Goal: Transaction & Acquisition: Purchase product/service

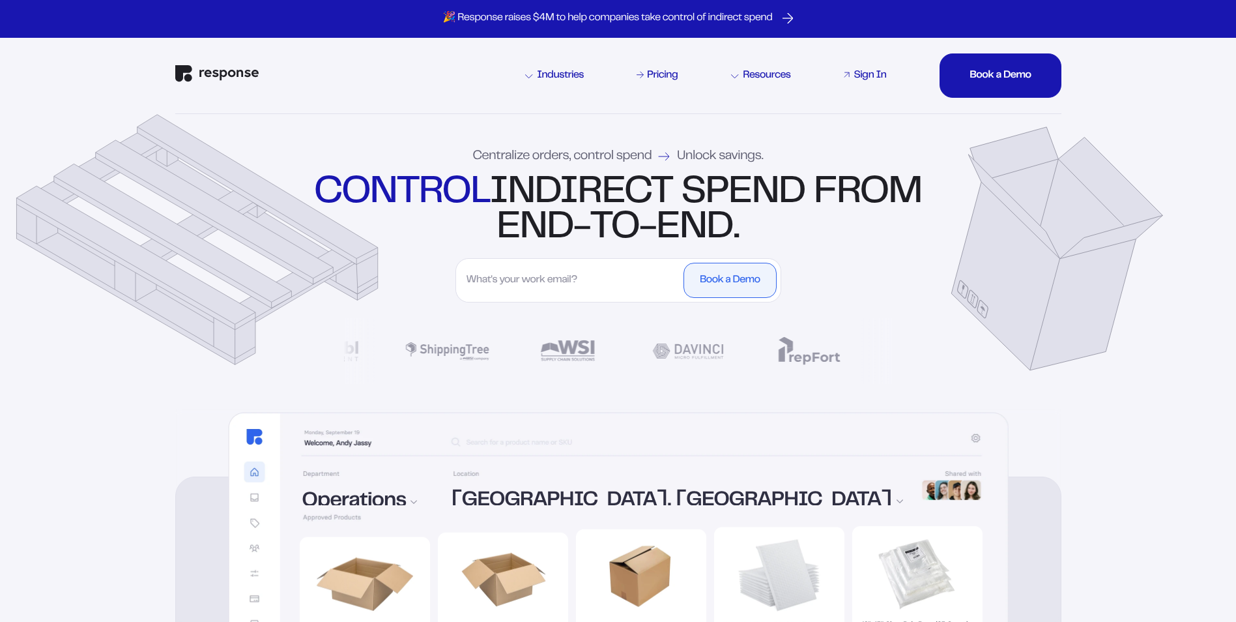
click at [857, 78] on div "Sign In" at bounding box center [870, 75] width 33 height 10
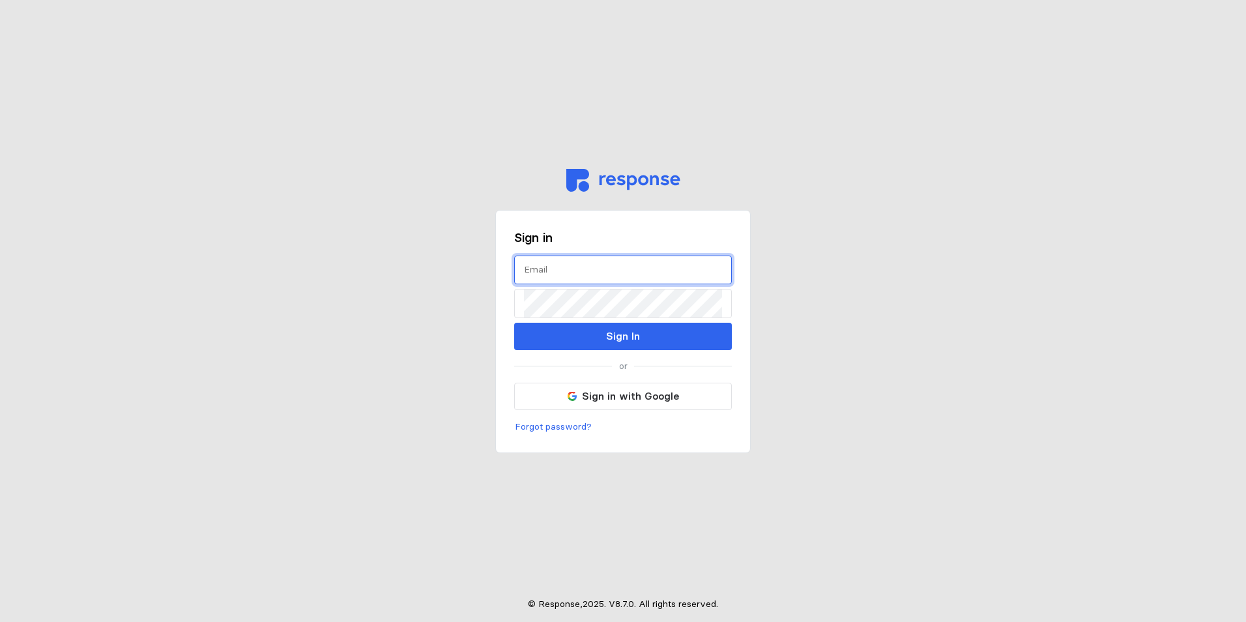
click at [601, 281] on input "text" at bounding box center [623, 270] width 198 height 28
type input "[EMAIL_ADDRESS][DOMAIN_NAME]"
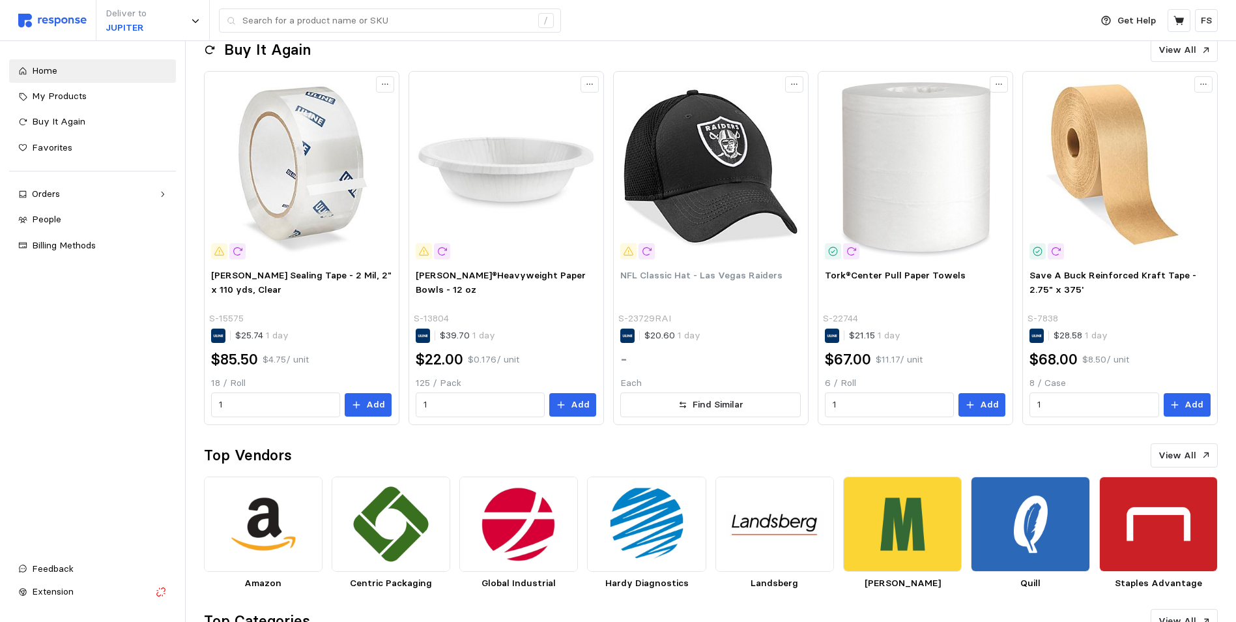
scroll to position [261, 0]
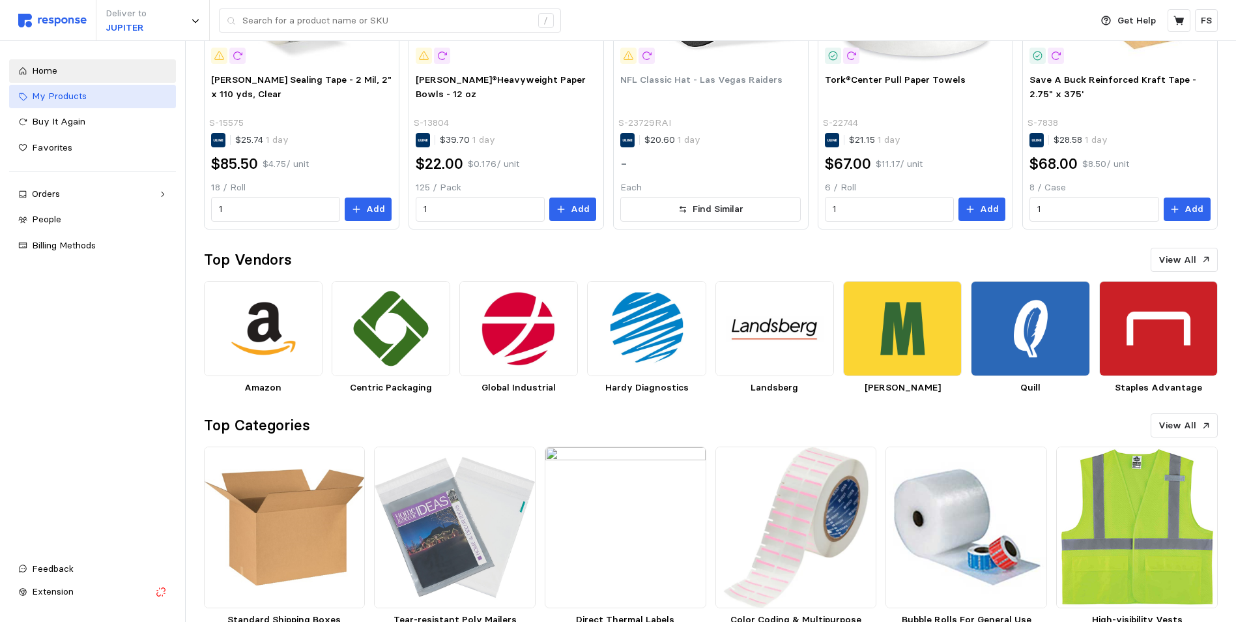
click at [60, 91] on span "My Products" at bounding box center [59, 96] width 55 height 12
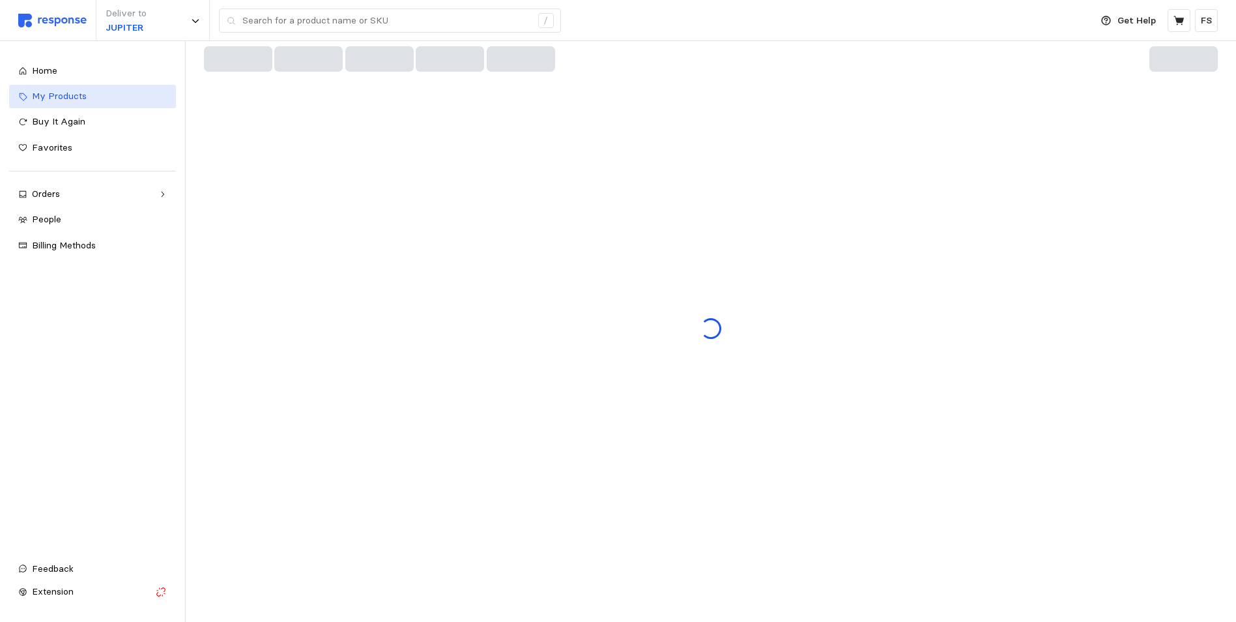
scroll to position [57, 0]
click at [295, 18] on input "text" at bounding box center [386, 20] width 289 height 23
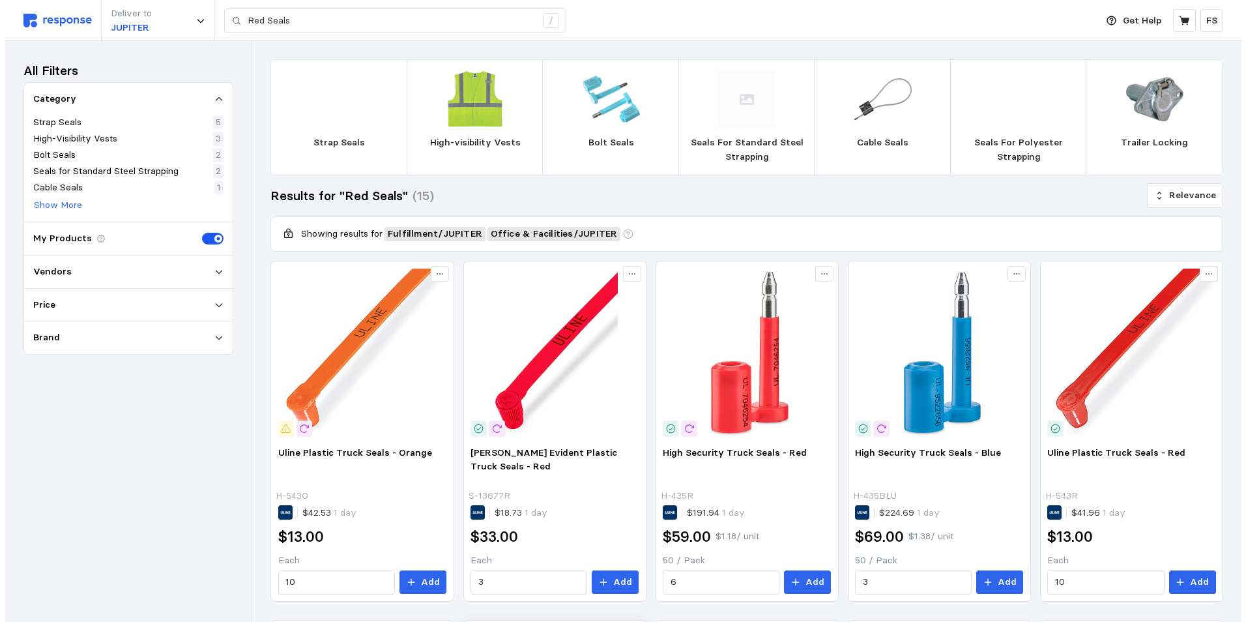
scroll to position [130, 0]
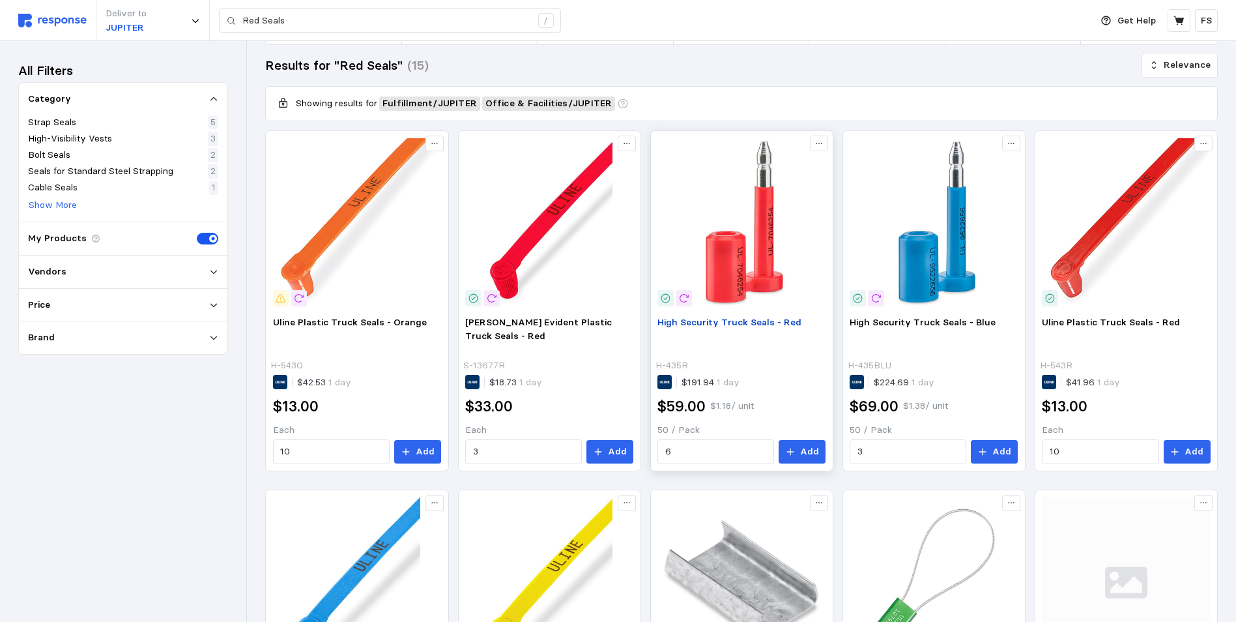
click at [732, 331] on p "High Security Truck Seals - Red" at bounding box center [741, 335] width 168 height 41
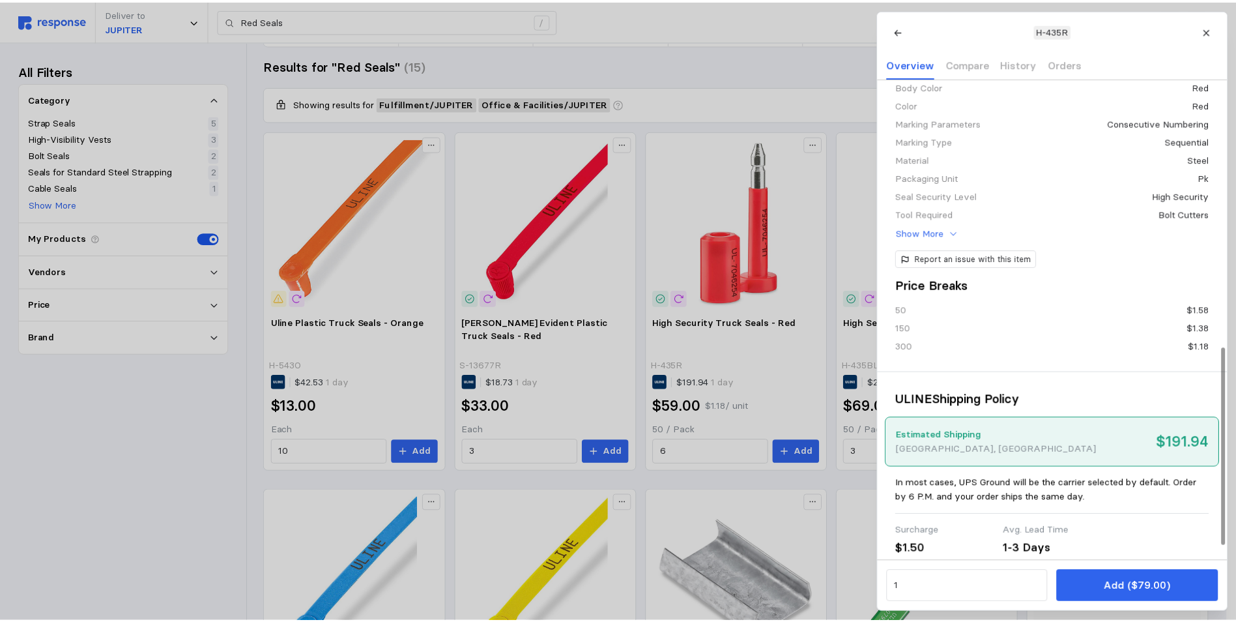
scroll to position [685, 0]
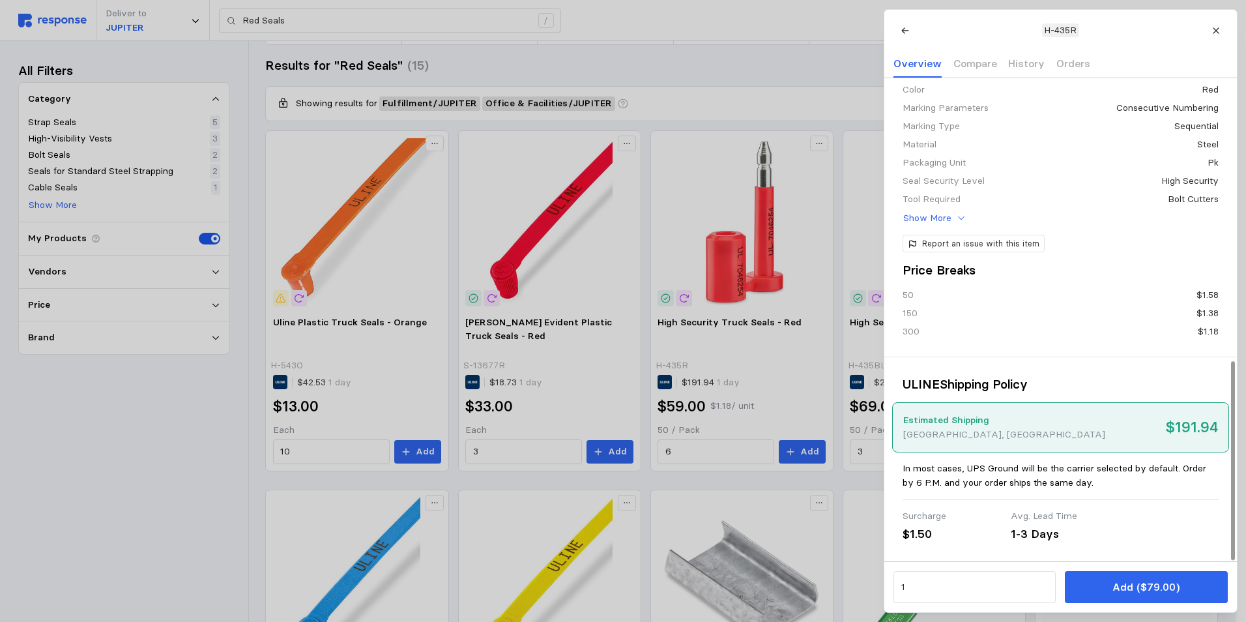
click at [1131, 583] on p "Add ($79.00)" at bounding box center [1145, 587] width 67 height 16
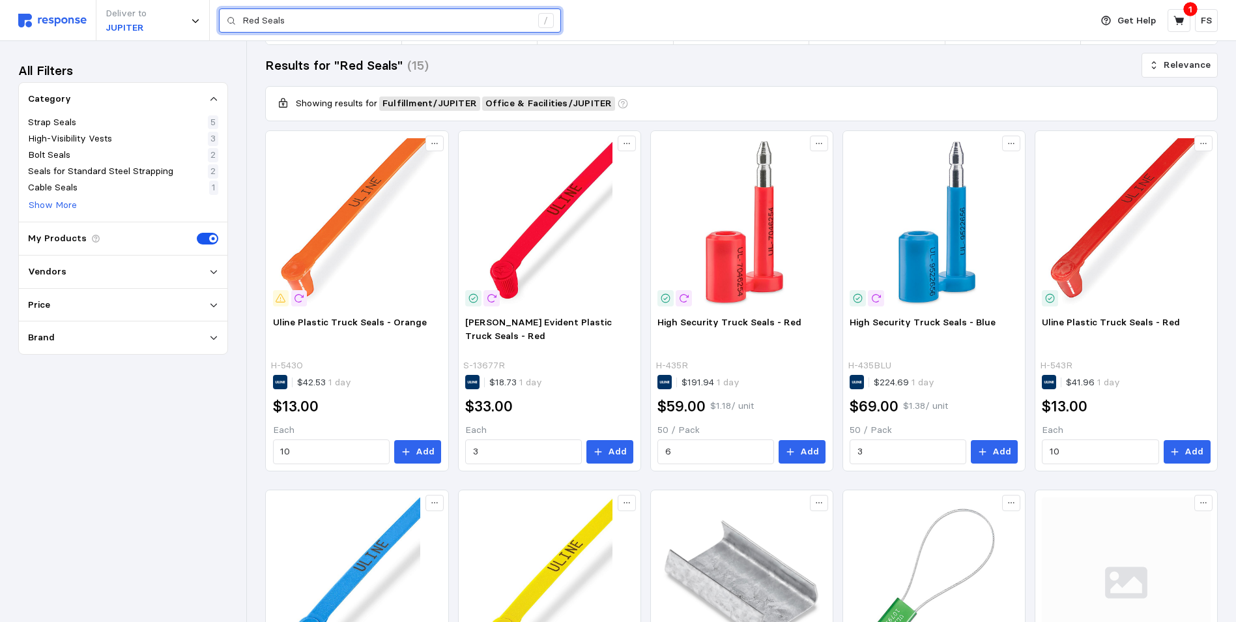
click at [412, 20] on input "Red Seals" at bounding box center [386, 20] width 289 height 23
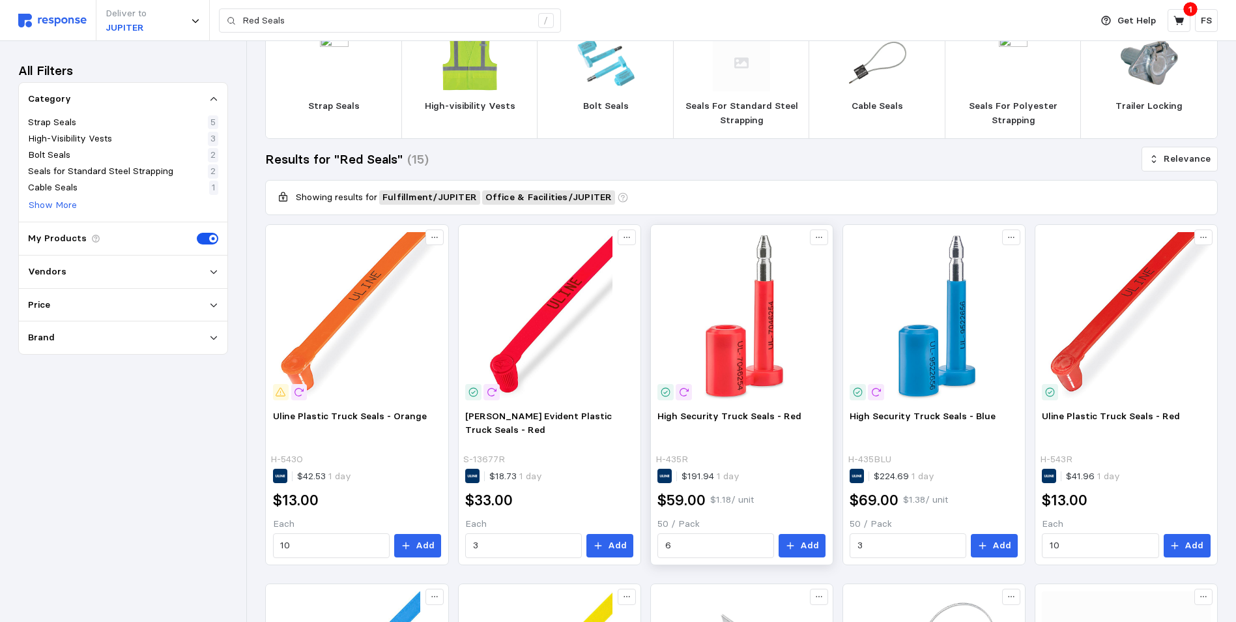
scroll to position [0, 0]
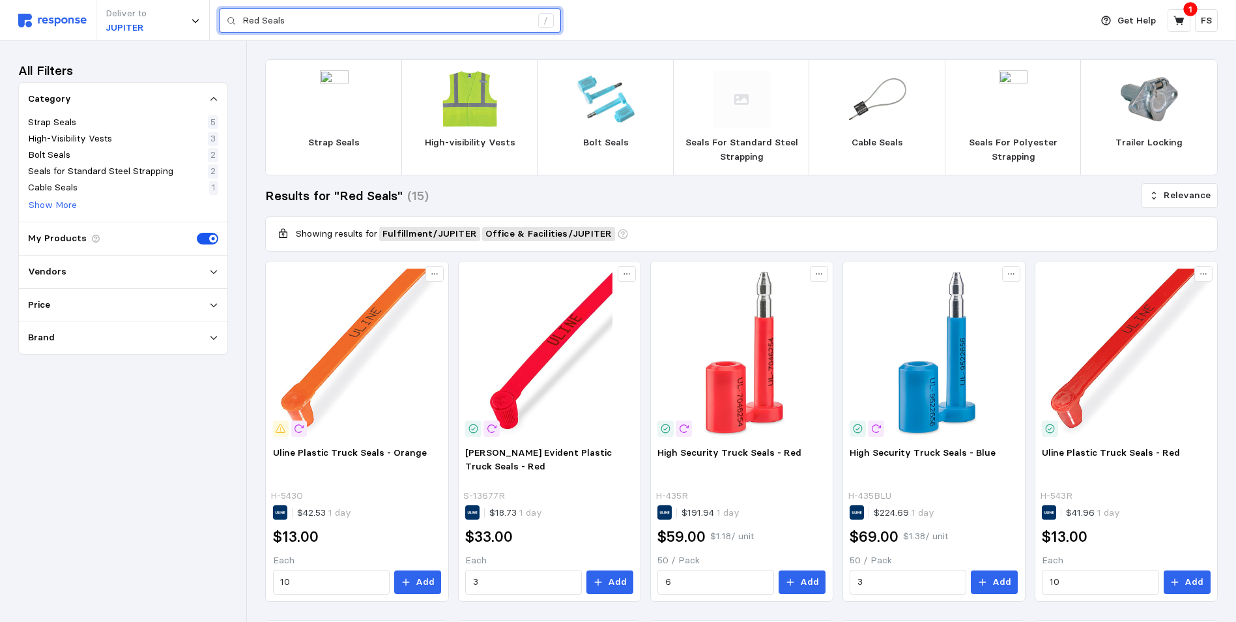
click at [315, 17] on input "Red Seals" at bounding box center [386, 20] width 289 height 23
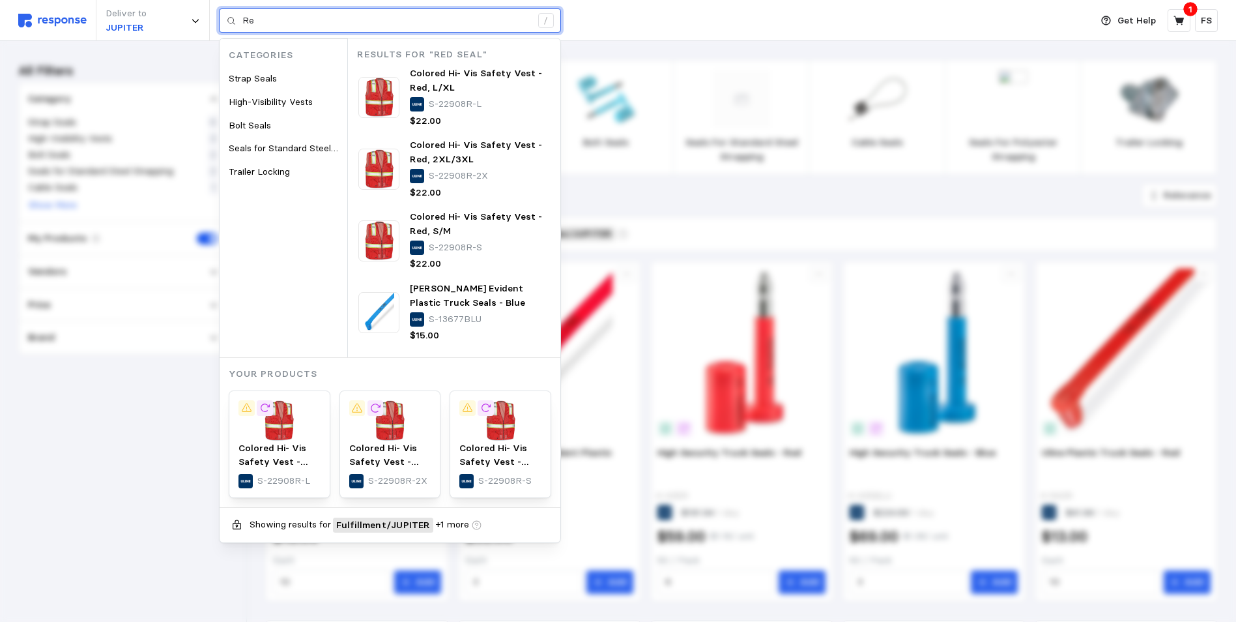
type input "R"
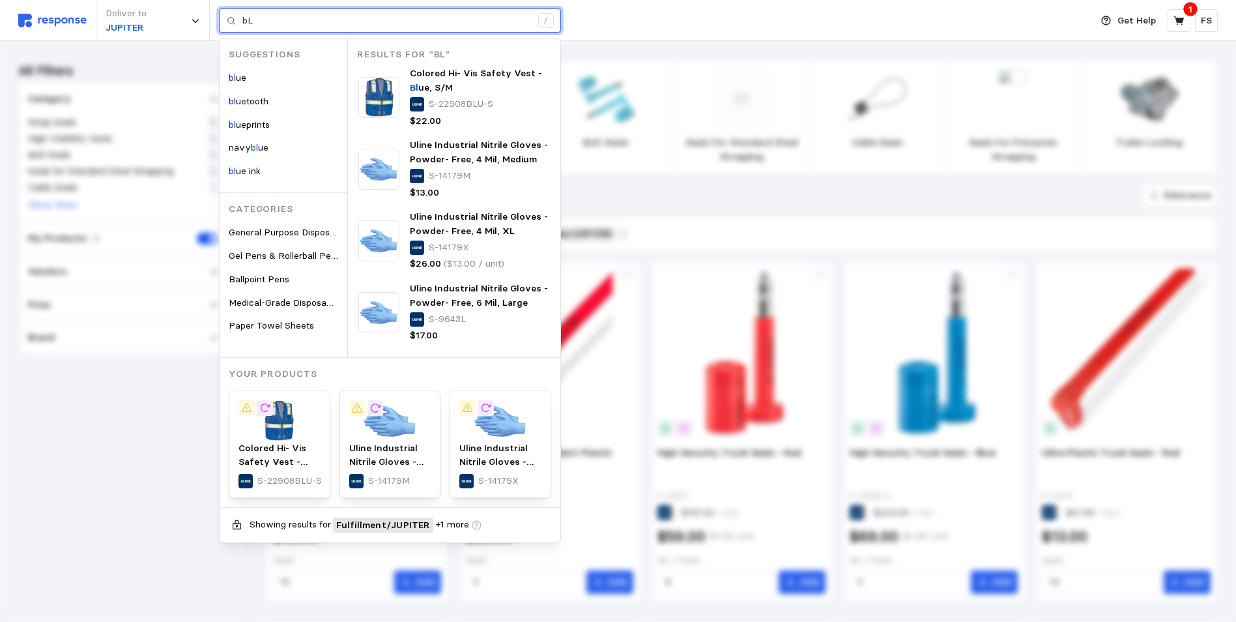
type input "b"
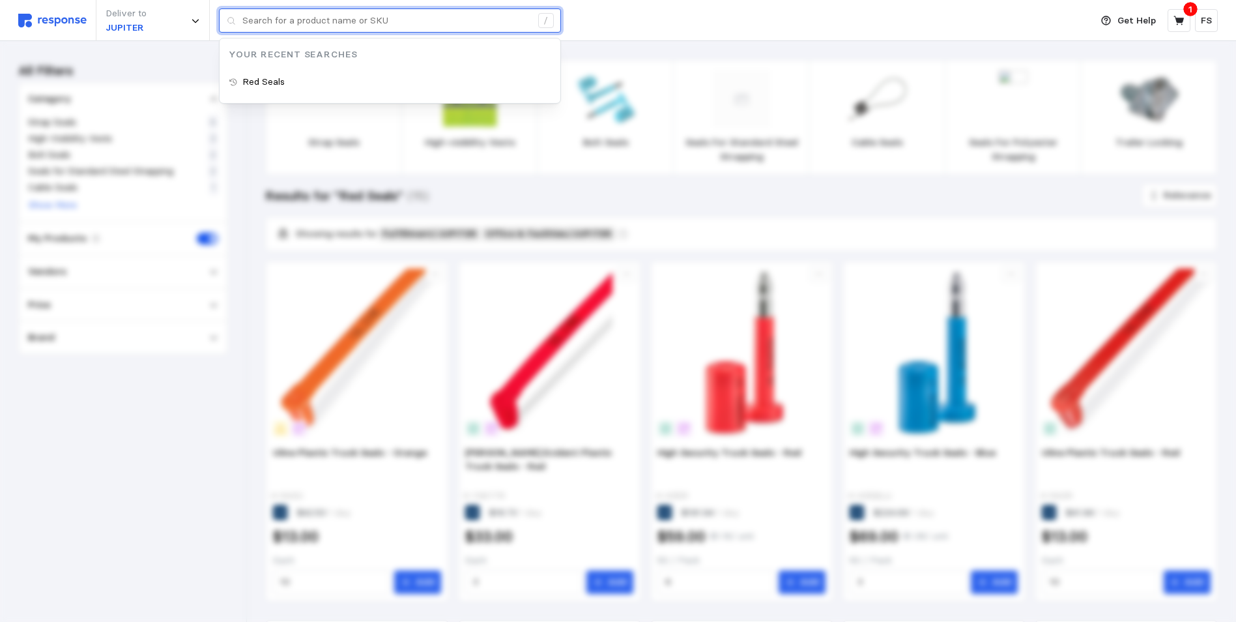
type input "b"
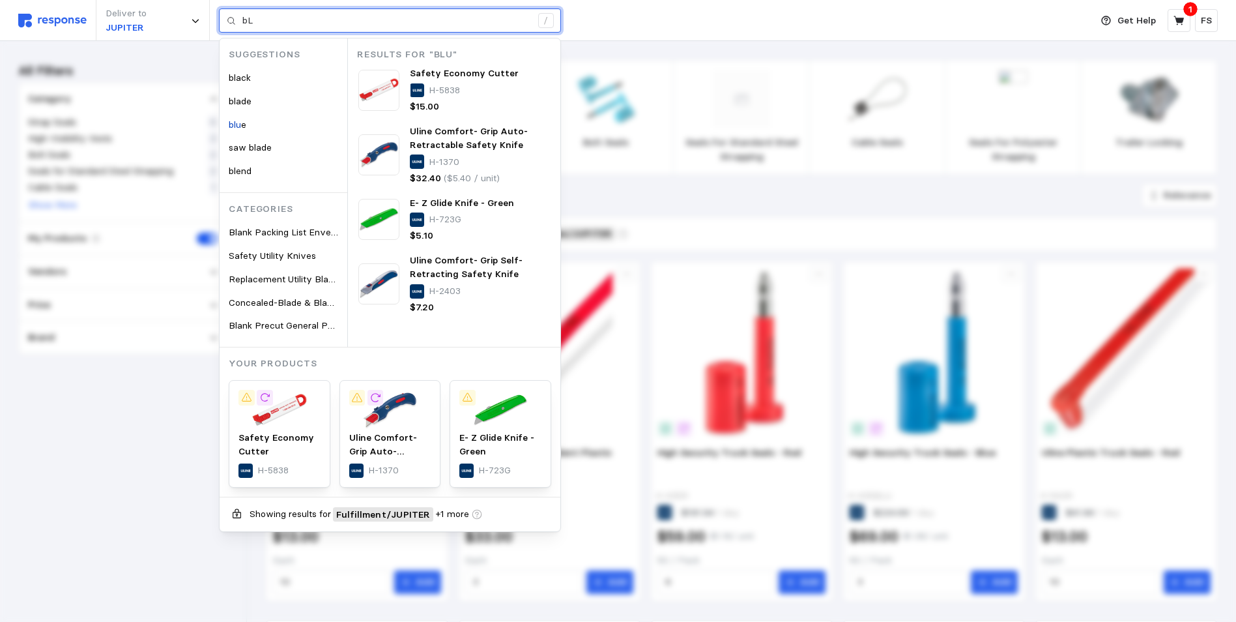
type input "b"
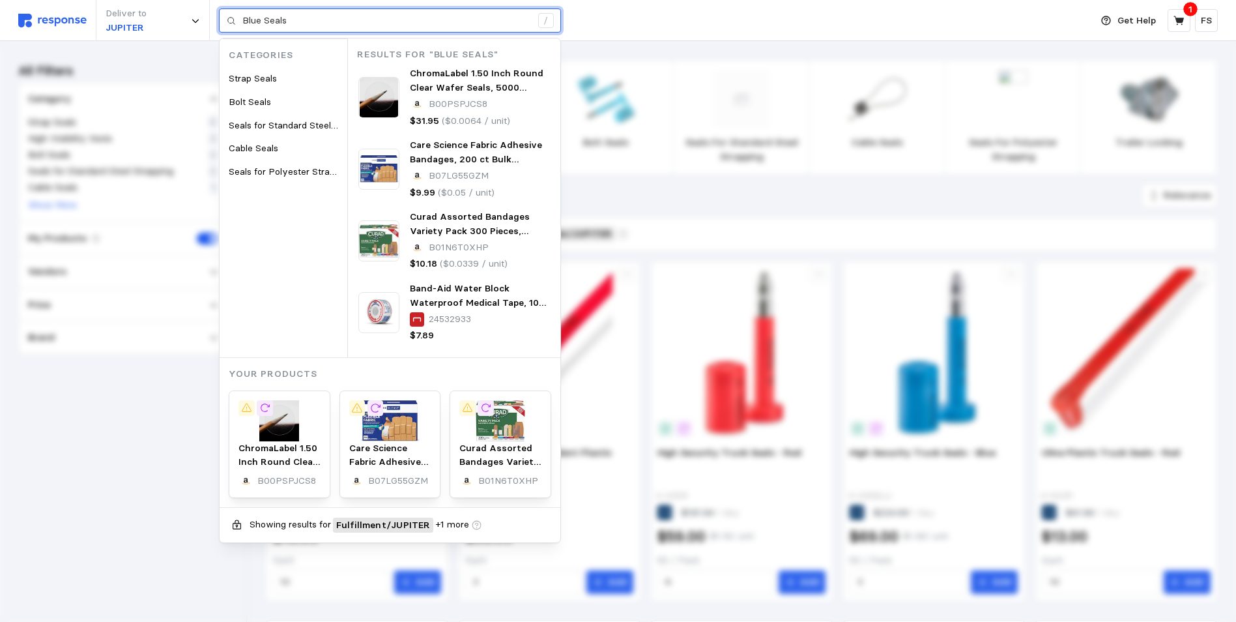
type input "Blue Seals"
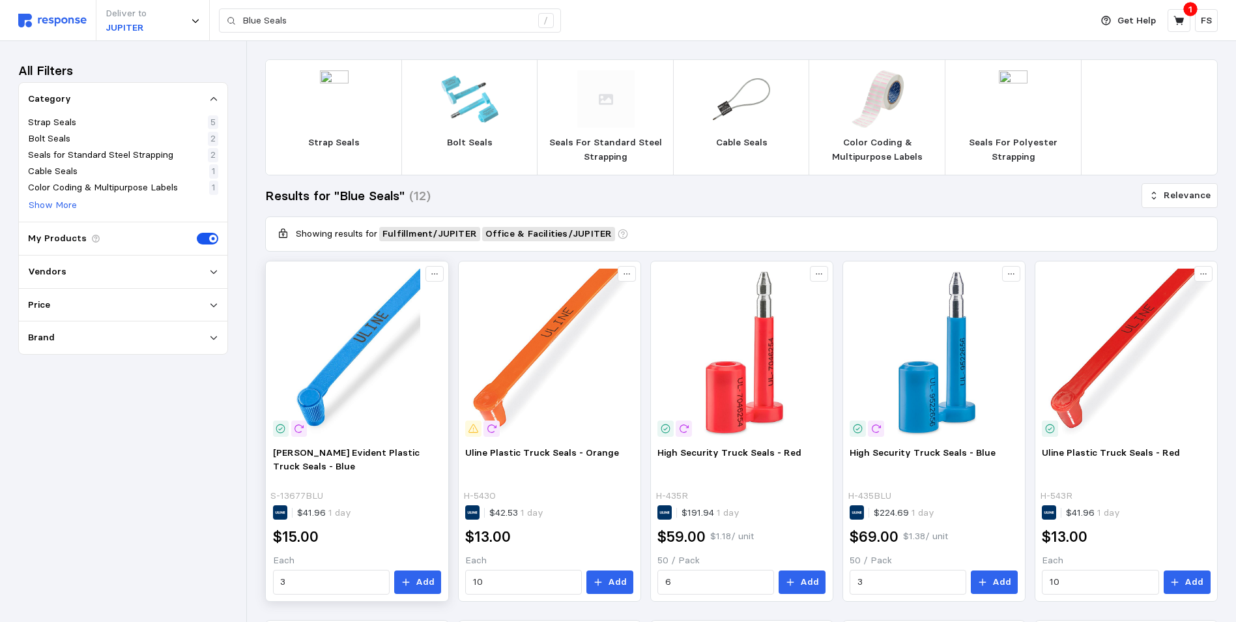
click at [356, 378] on img at bounding box center [357, 352] width 168 height 168
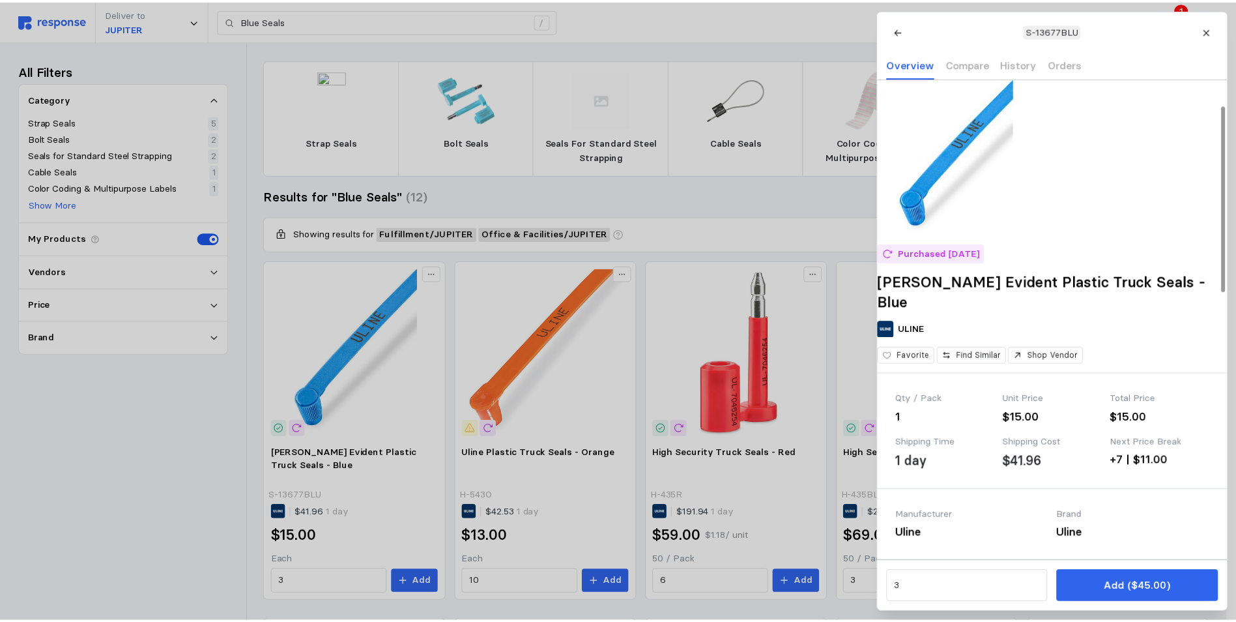
scroll to position [65, 0]
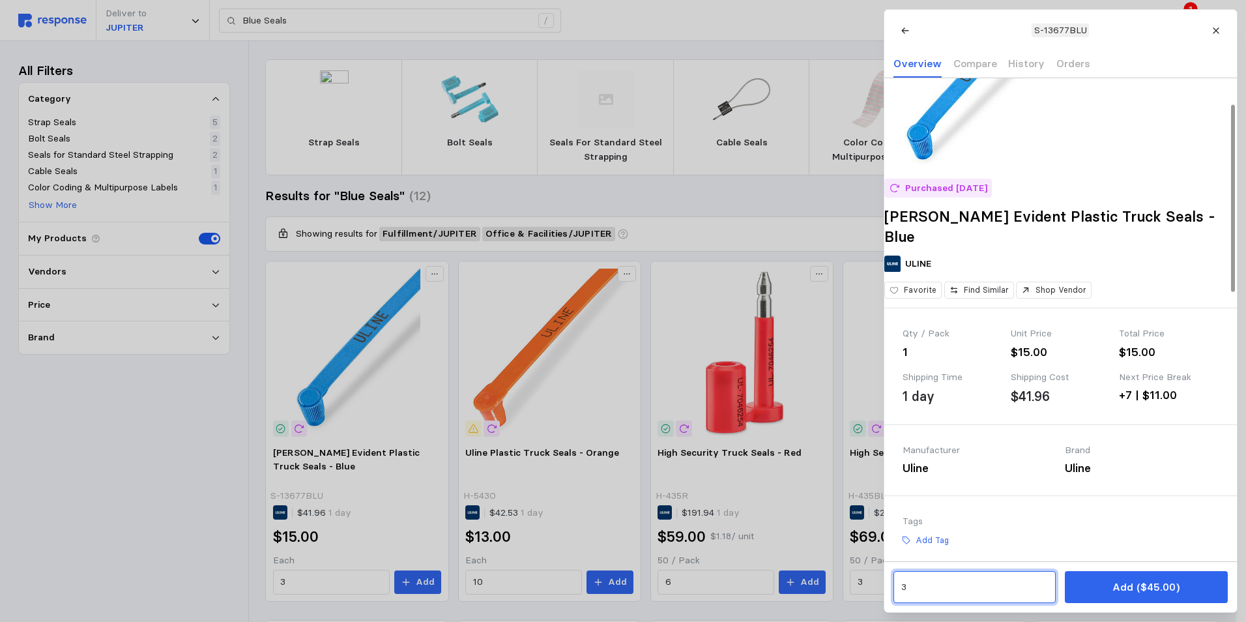
click at [919, 583] on input "3" at bounding box center [973, 586] width 147 height 23
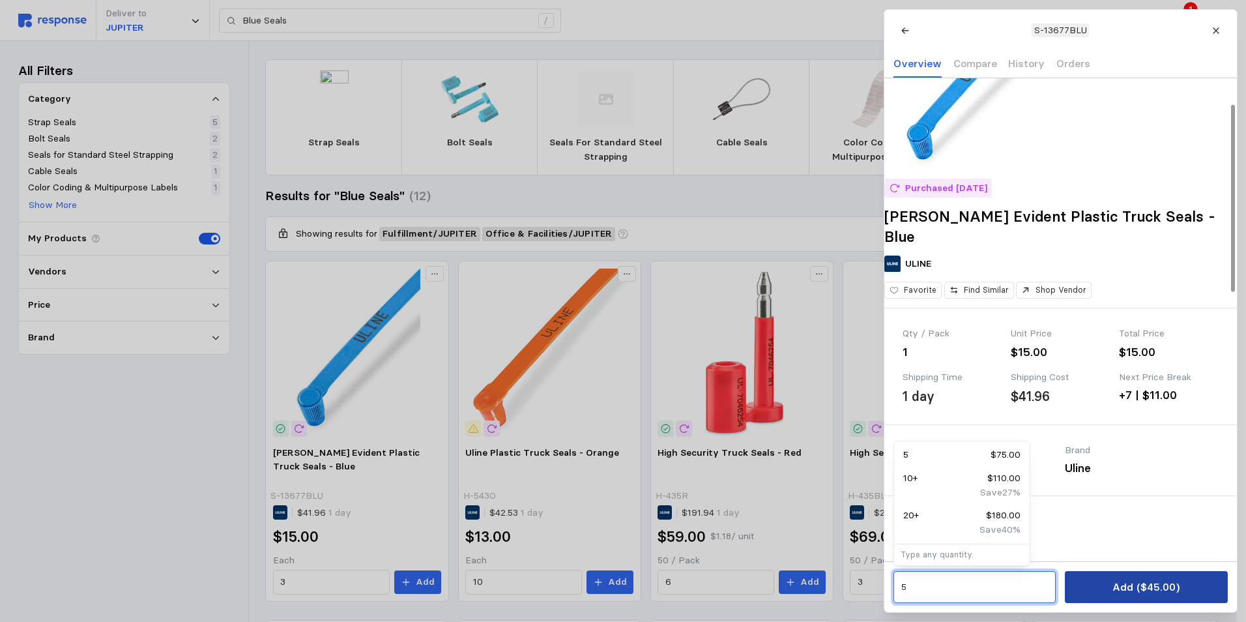
type input "5"
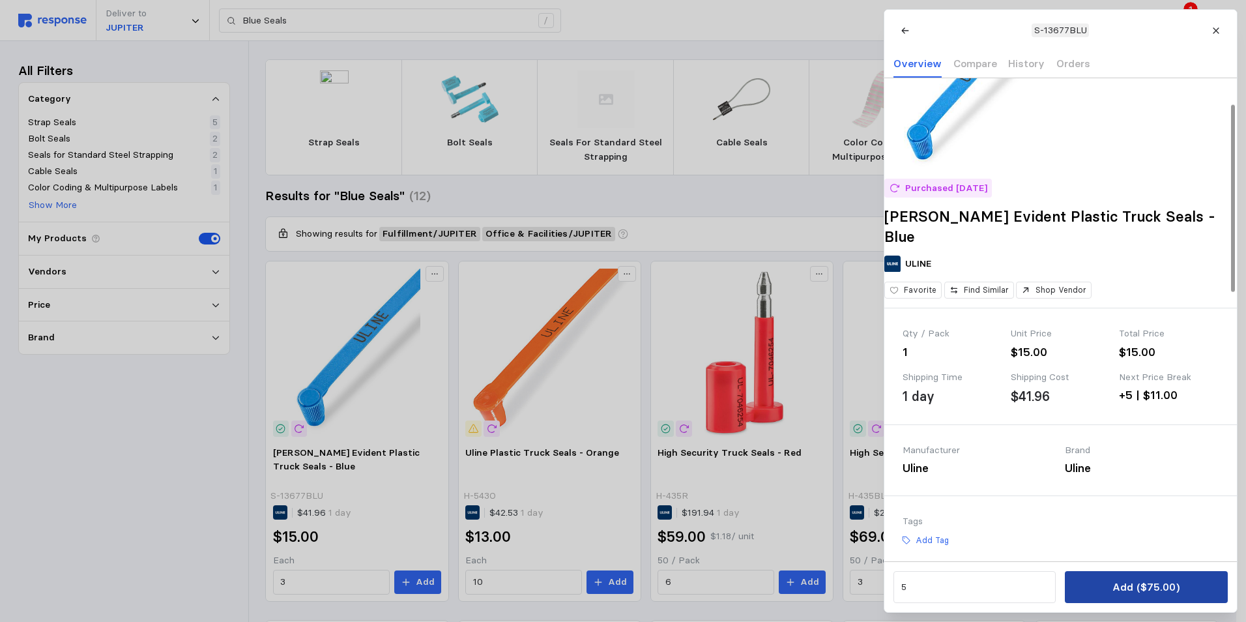
click at [1106, 579] on button "Add ($75.00)" at bounding box center [1146, 587] width 162 height 32
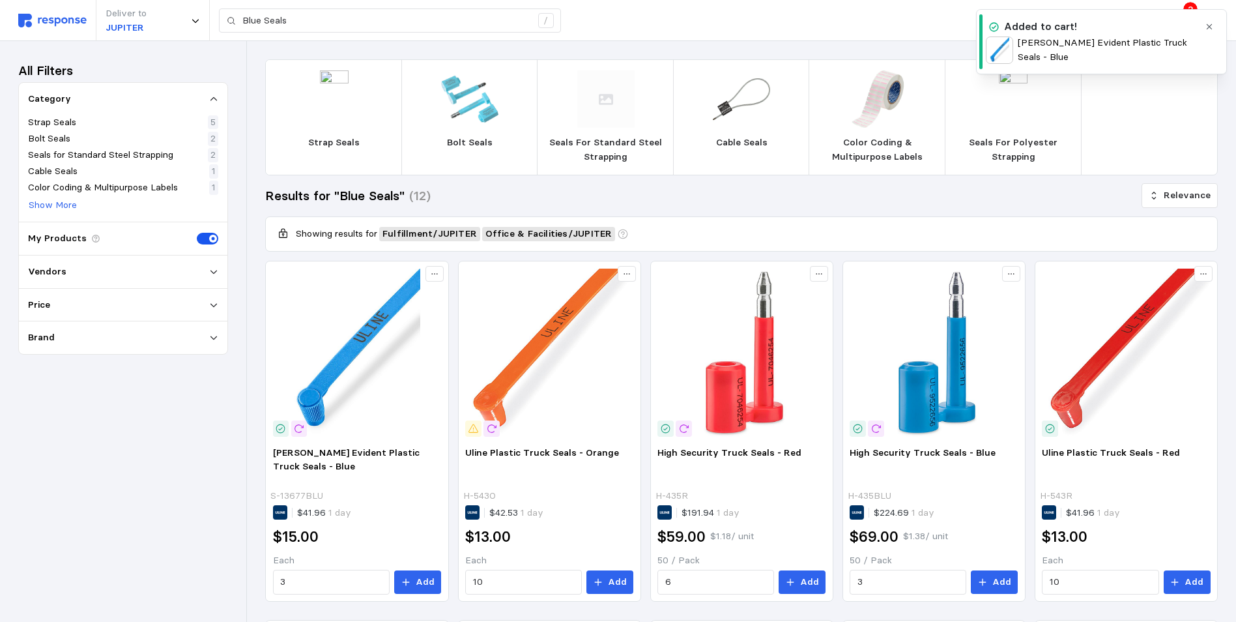
click at [1209, 28] on icon "button" at bounding box center [1209, 26] width 9 height 9
click at [1185, 16] on button at bounding box center [1179, 20] width 23 height 23
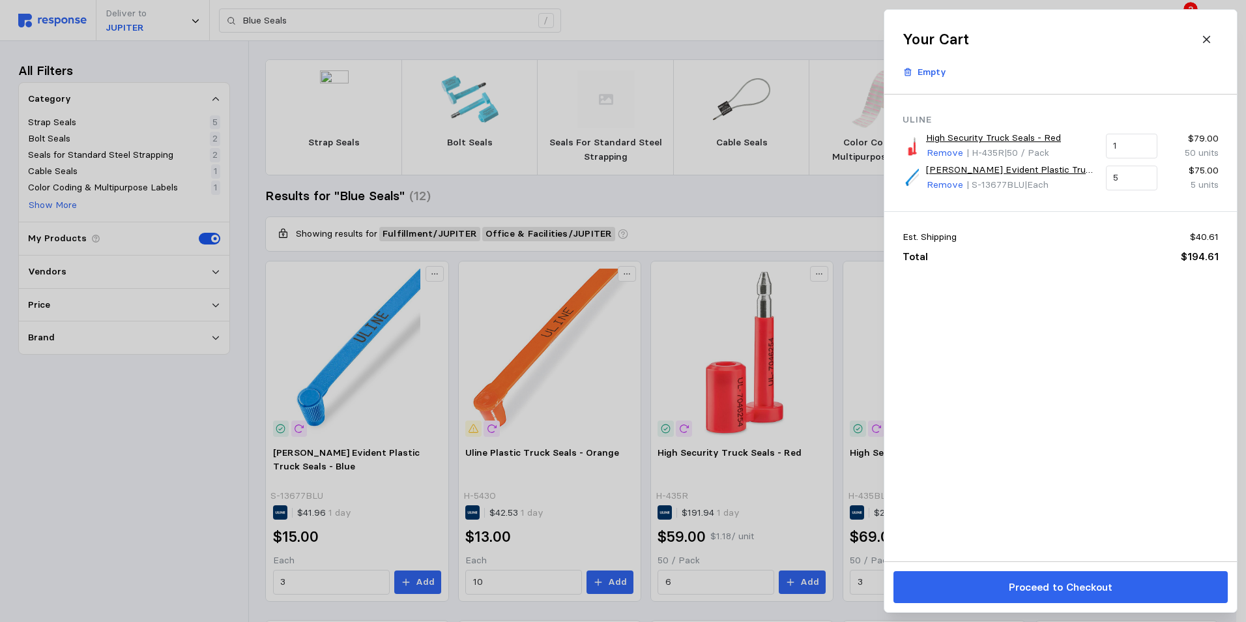
click at [373, 455] on div at bounding box center [623, 311] width 1246 height 622
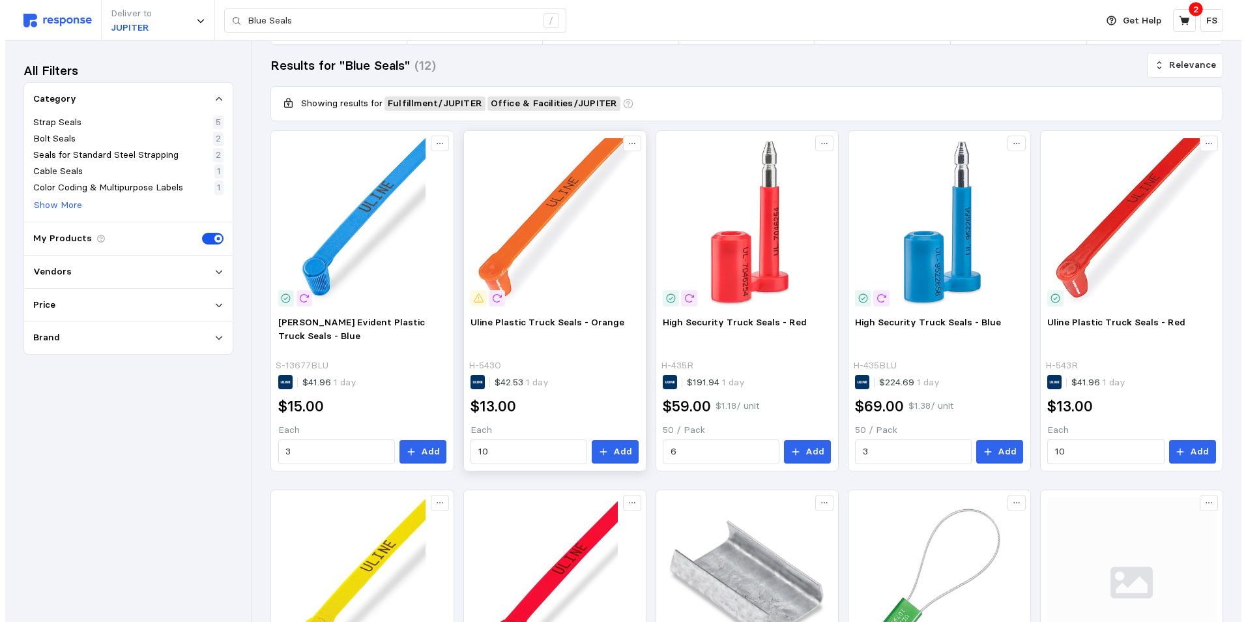
scroll to position [0, 0]
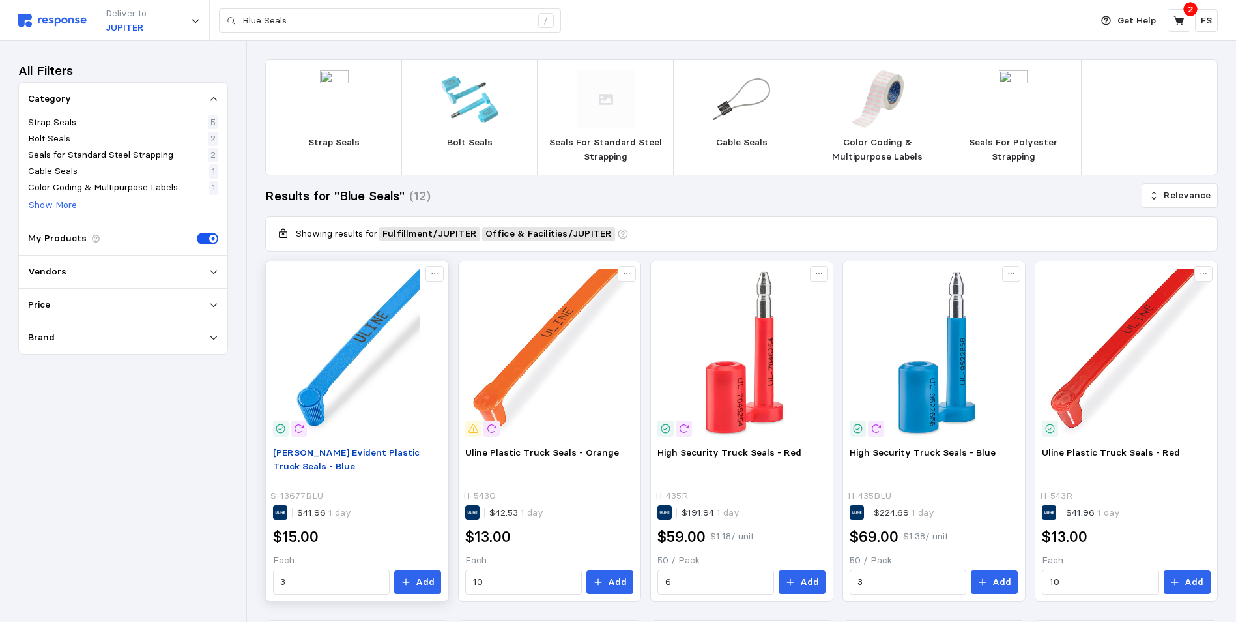
click at [328, 454] on span "[PERSON_NAME] Evident Plastic Truck Seals - Blue" at bounding box center [346, 459] width 147 height 26
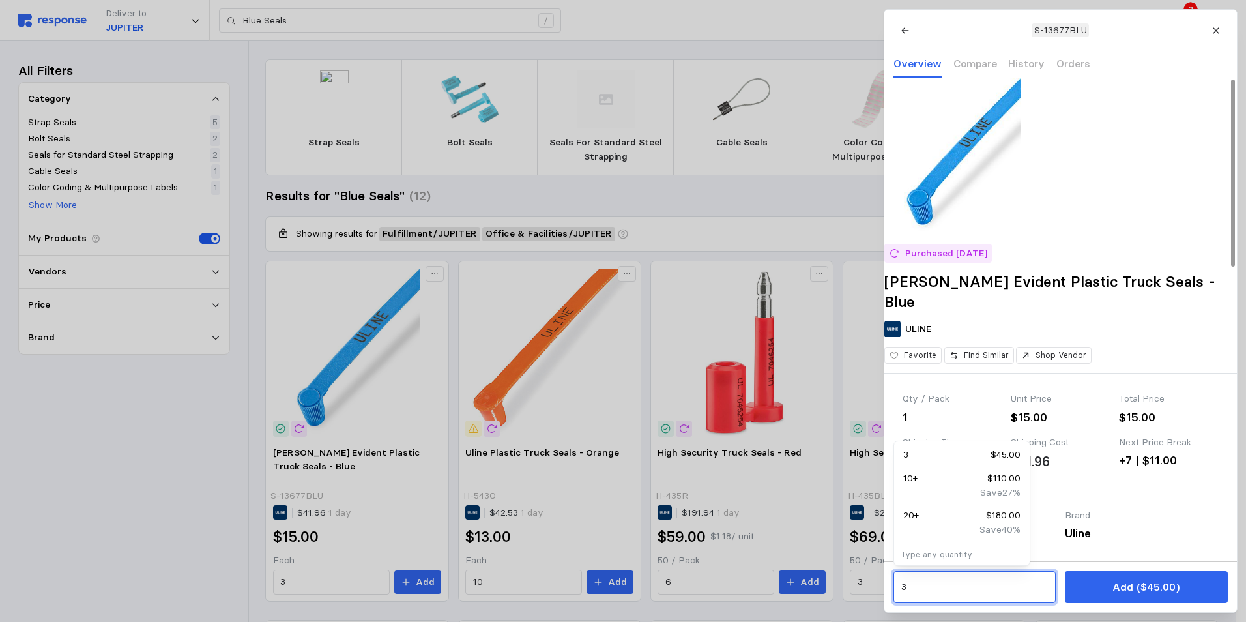
drag, startPoint x: 919, startPoint y: 588, endPoint x: 922, endPoint y: 596, distance: 7.9
click at [922, 596] on input "3" at bounding box center [973, 586] width 147 height 23
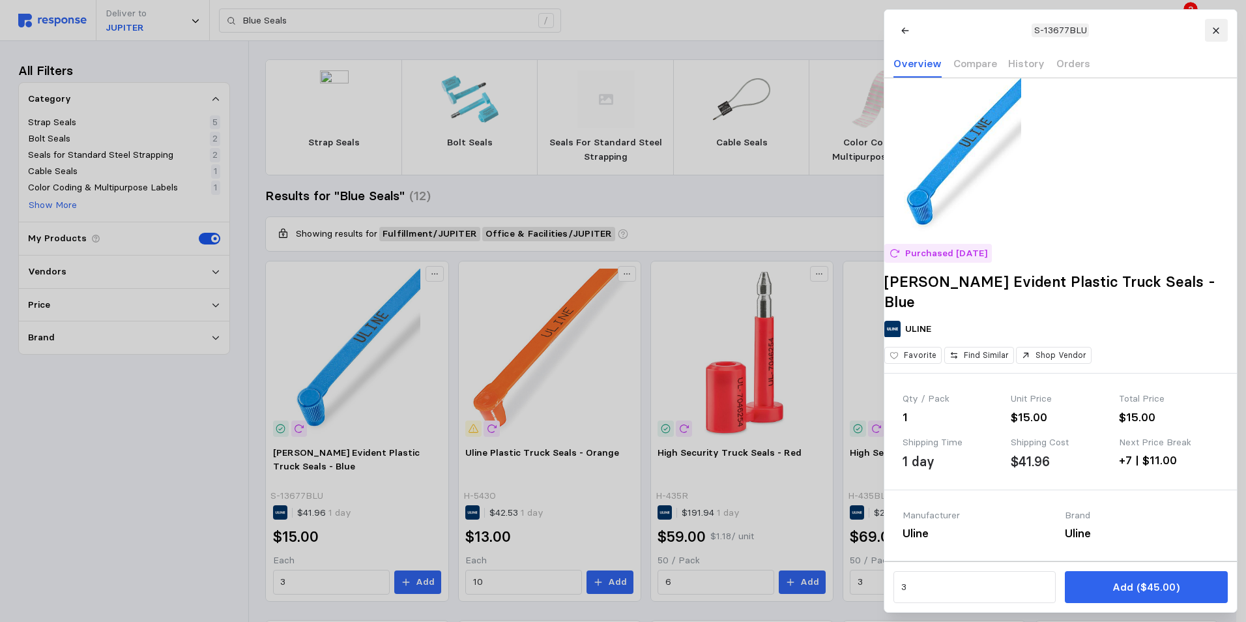
click at [1218, 35] on button at bounding box center [1215, 30] width 23 height 23
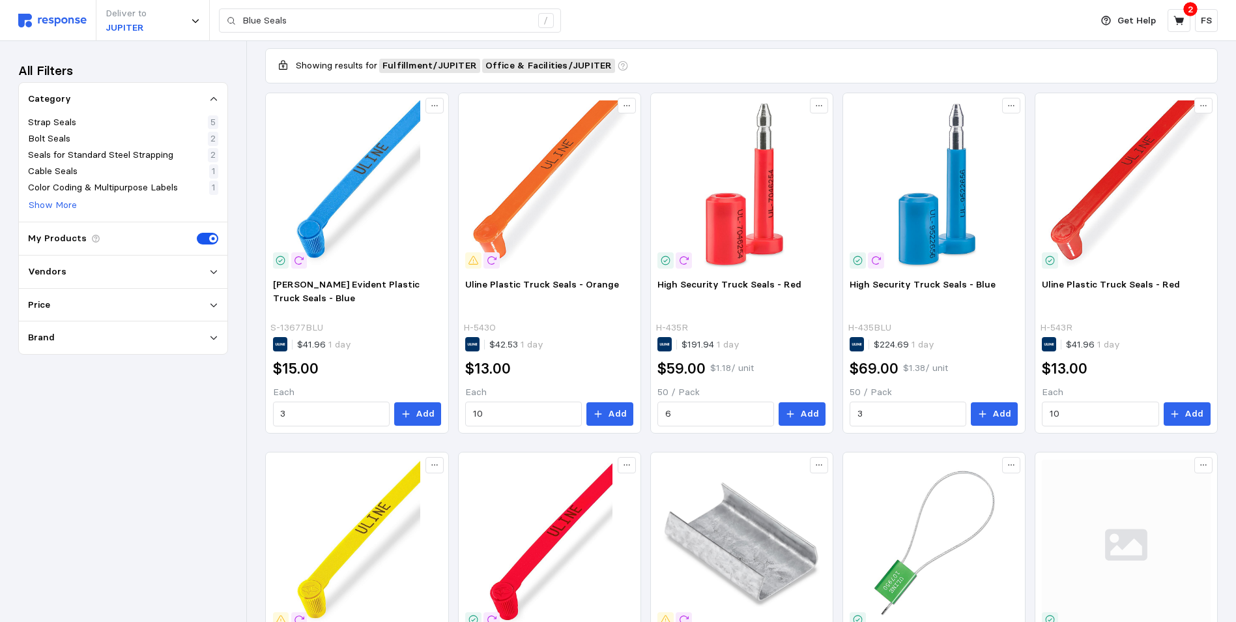
scroll to position [103, 0]
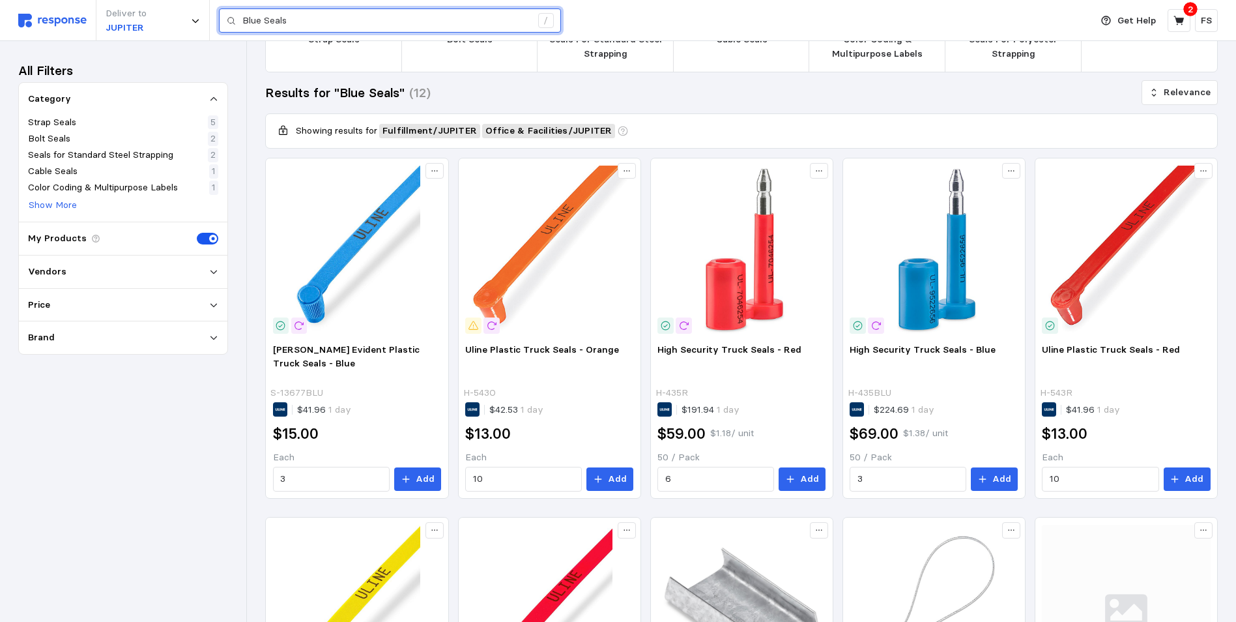
click at [263, 18] on input "Blue Seals" at bounding box center [386, 20] width 289 height 23
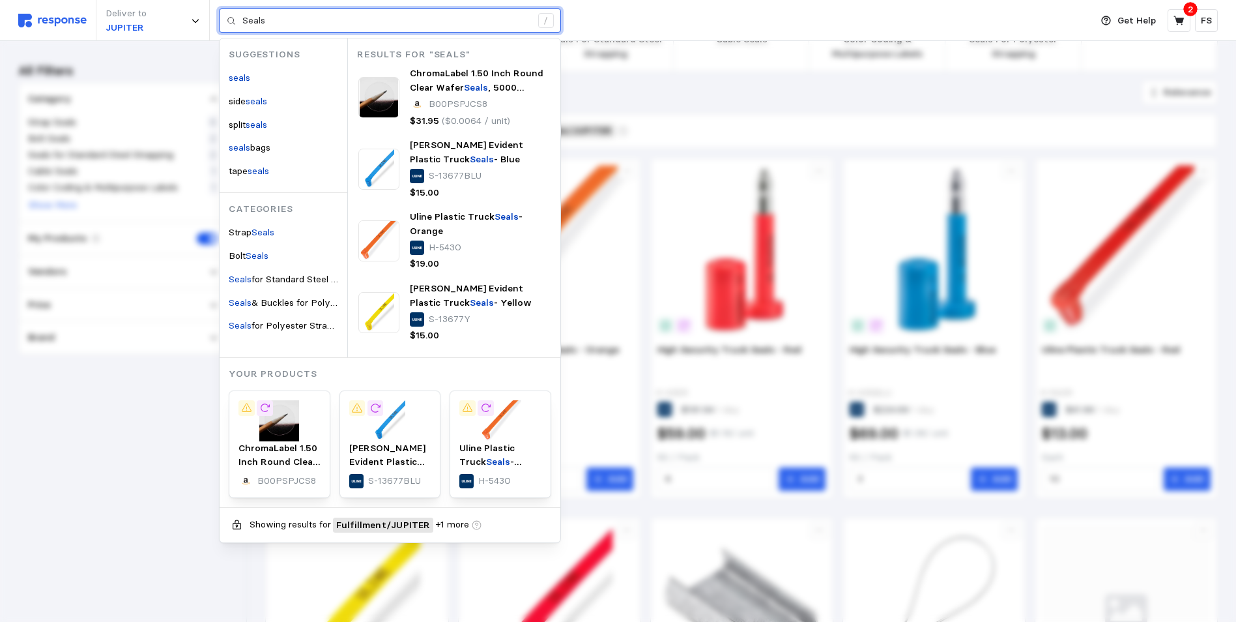
type input "Seals"
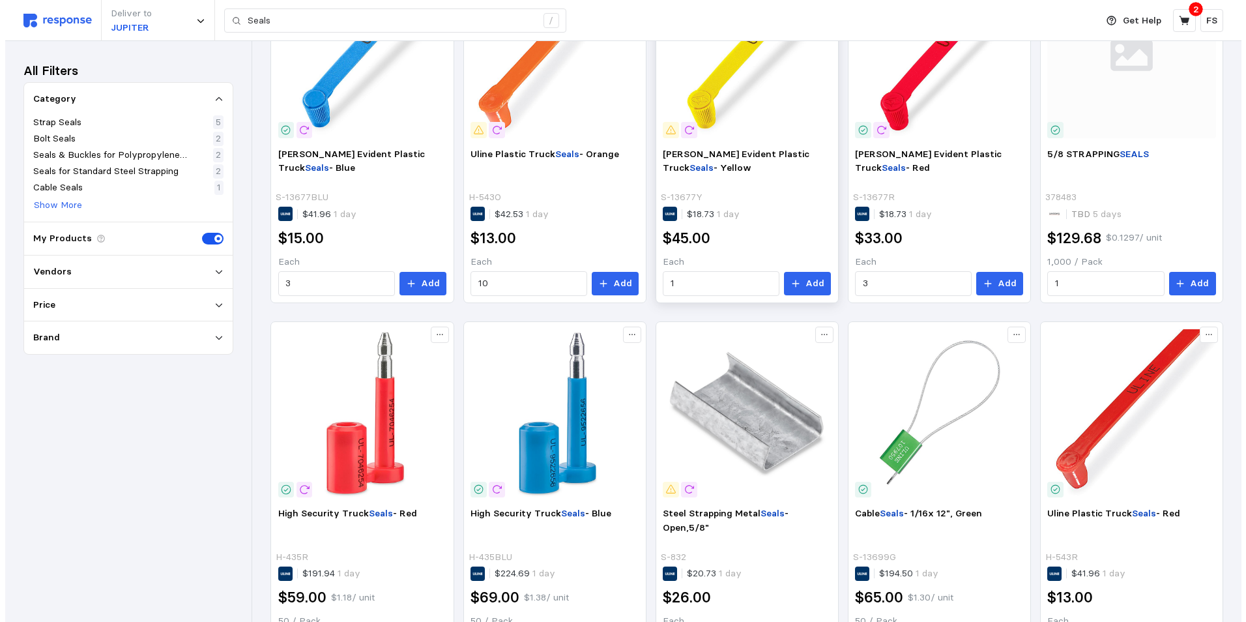
scroll to position [136, 0]
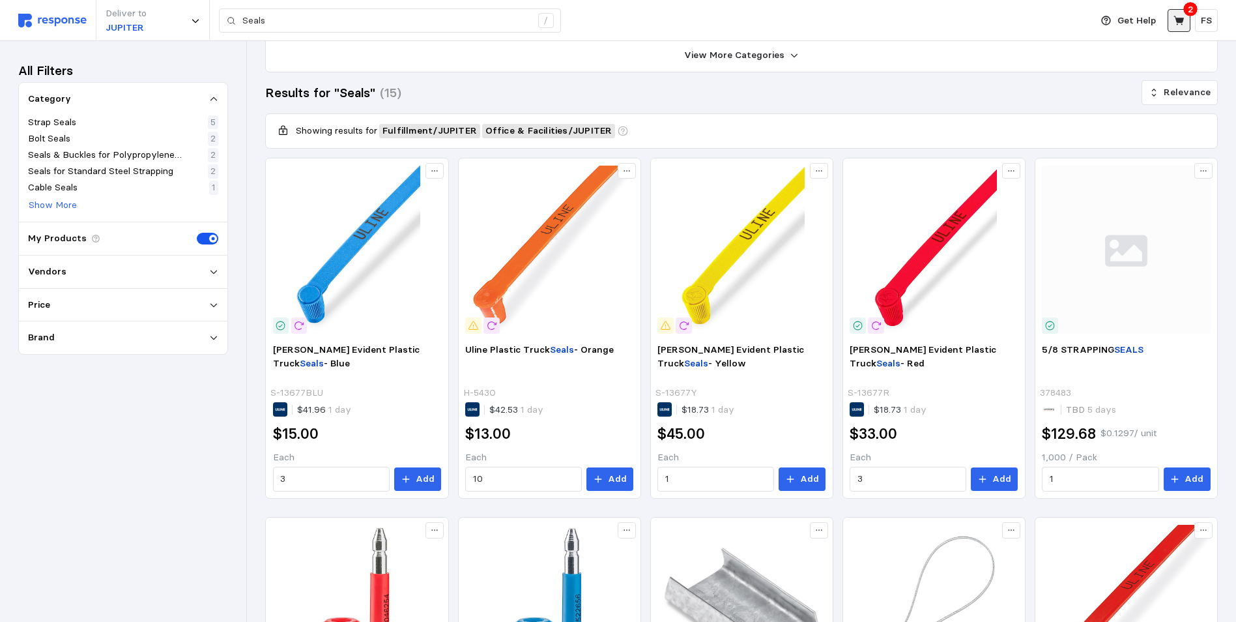
click at [1181, 20] on icon at bounding box center [1179, 20] width 10 height 9
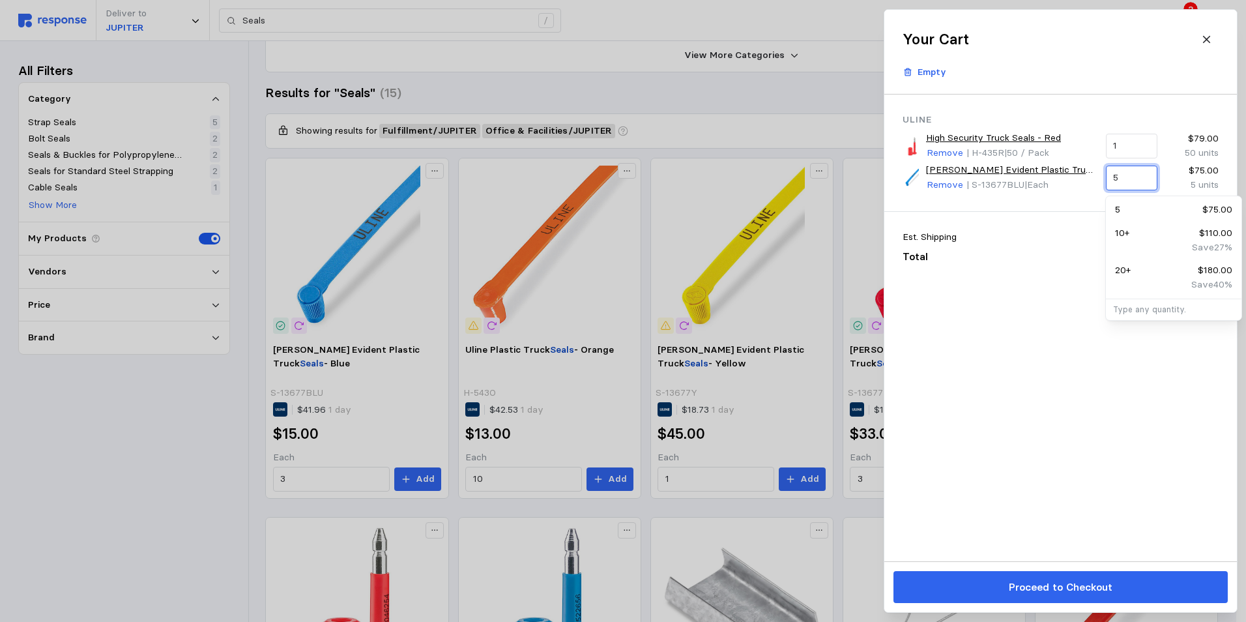
click at [1129, 173] on input "5" at bounding box center [1131, 177] width 36 height 23
click at [1121, 268] on p "20 +" at bounding box center [1123, 270] width 16 height 14
click at [1126, 179] on input "20" at bounding box center [1131, 177] width 36 height 23
type input "2"
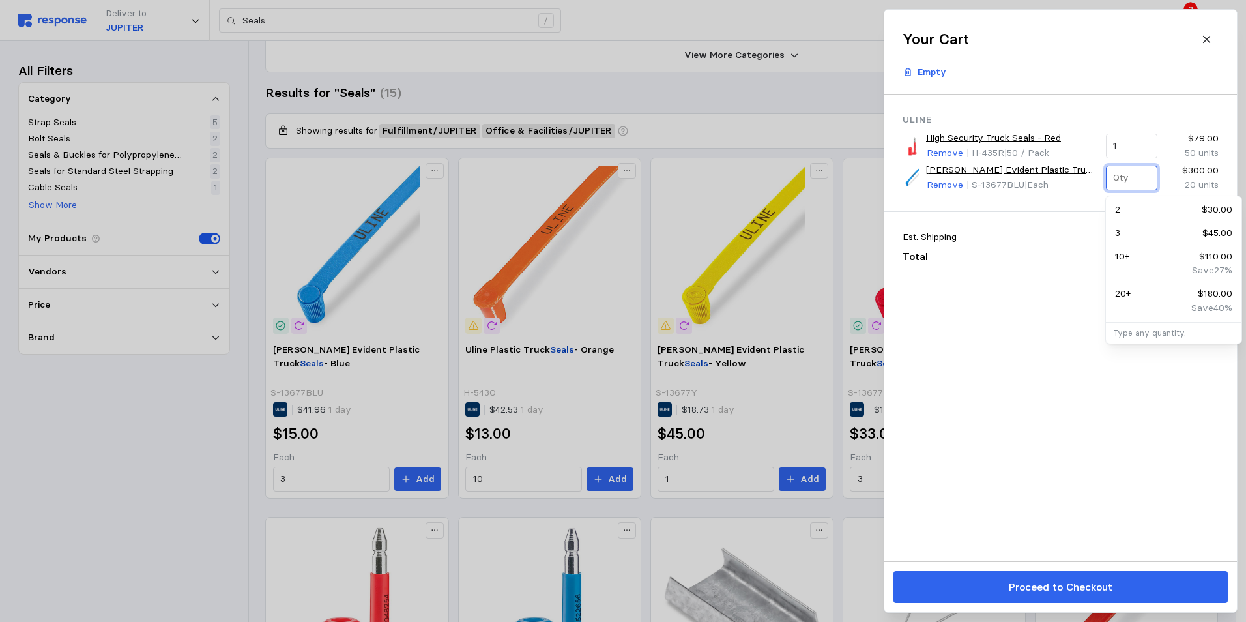
click at [1126, 290] on p "20 +" at bounding box center [1123, 294] width 16 height 14
type input "20"
click at [1121, 143] on input "1" at bounding box center [1131, 145] width 36 height 23
type input "3"
click at [1166, 170] on div "3 $207.00 150 units" at bounding box center [1173, 184] width 131 height 37
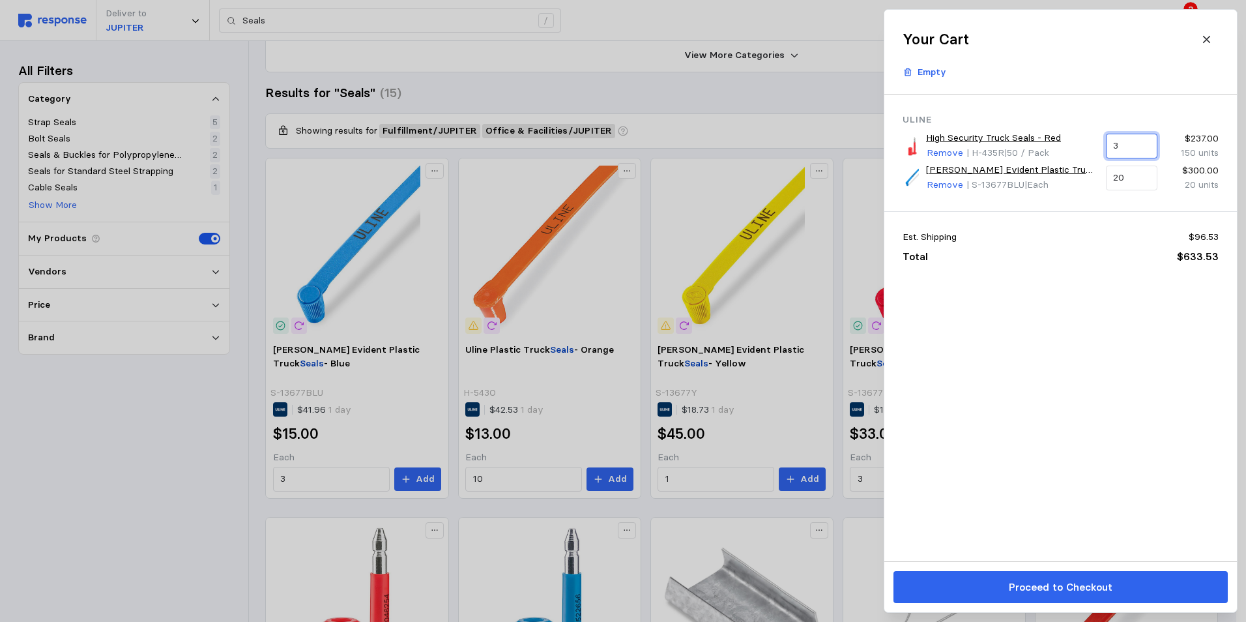
click at [1125, 151] on input "3" at bounding box center [1131, 145] width 36 height 23
click at [1123, 147] on input "3" at bounding box center [1131, 145] width 36 height 23
type input "4"
click at [1084, 216] on div "Est. Shipping $96.53 Total $633.53" at bounding box center [1060, 247] width 353 height 71
click at [1133, 179] on input "20" at bounding box center [1131, 177] width 36 height 23
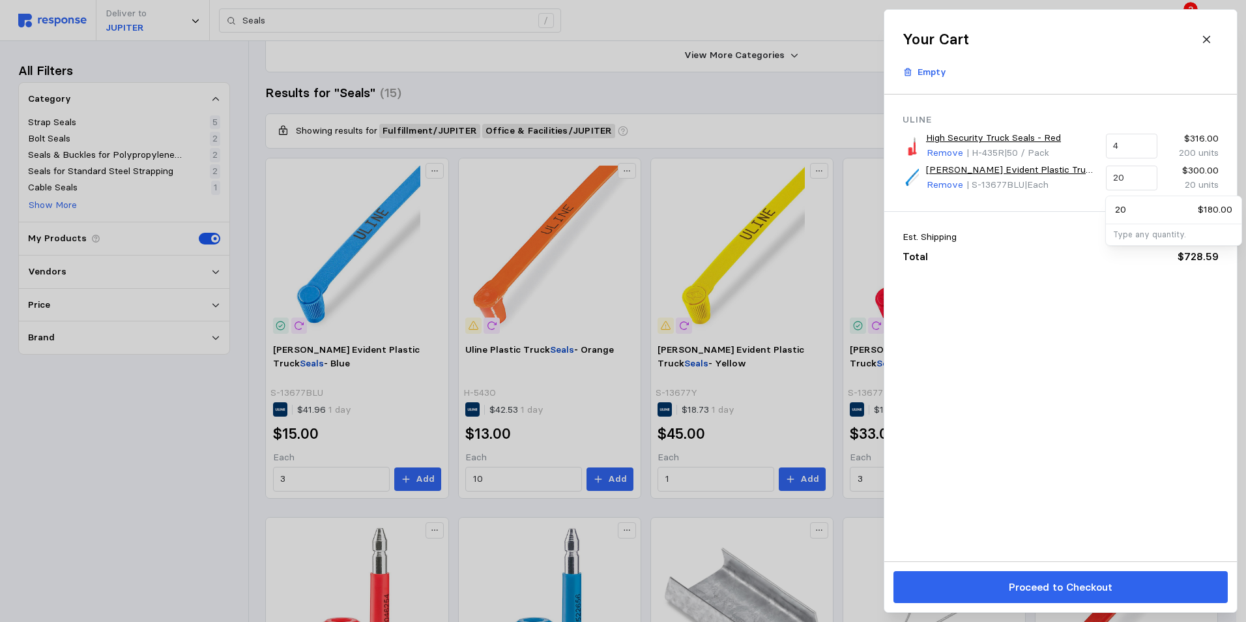
click at [1049, 283] on div "Uline High Security Truck Seals - Red Remove | H-435R | 50 / Pack 4 $316.00 200…" at bounding box center [1060, 327] width 353 height 467
click at [1133, 152] on input "4" at bounding box center [1131, 145] width 36 height 23
click at [1130, 217] on div "6 + $354.00" at bounding box center [1173, 216] width 117 height 14
type input "6"
click at [1130, 150] on input "6" at bounding box center [1131, 145] width 36 height 23
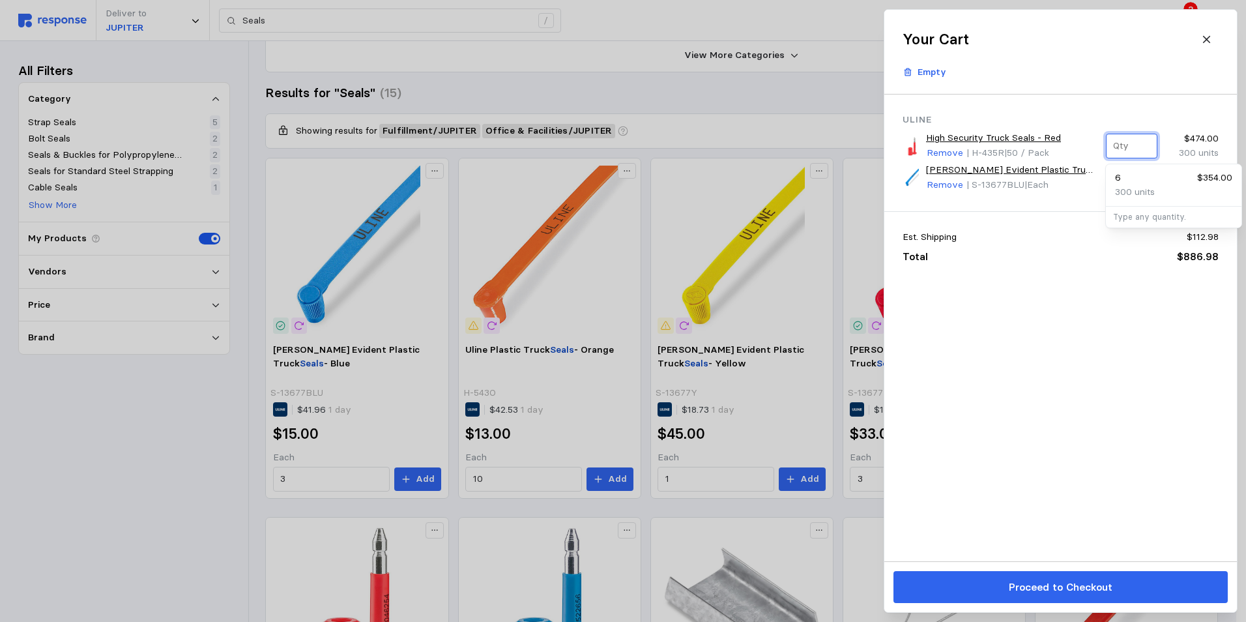
type input "0"
click at [1142, 215] on div "3 + $207.00" at bounding box center [1173, 216] width 117 height 14
type input "3"
click at [1133, 202] on div "Uline High Security Truck Seals - Red Remove | H-435R | 50 / Pack 3 $237.00 150…" at bounding box center [1060, 152] width 353 height 117
